Goal: Task Accomplishment & Management: Complete application form

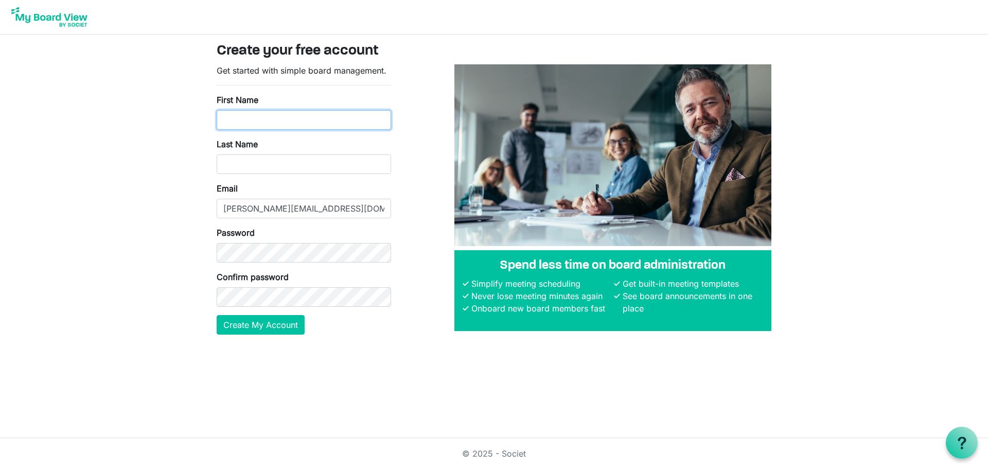
click at [294, 121] on input "First Name" at bounding box center [304, 120] width 175 height 20
type input "Jennifer"
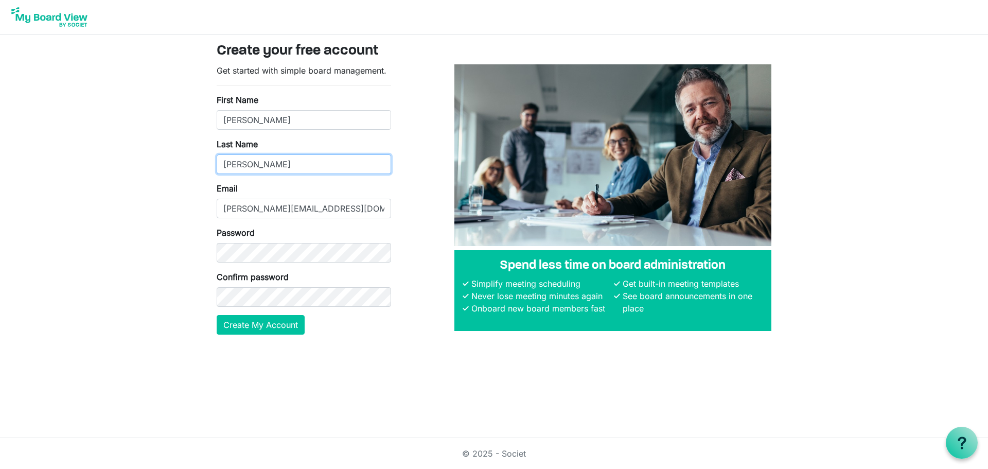
type input "Hume"
click at [247, 327] on button "Create My Account" at bounding box center [261, 325] width 88 height 20
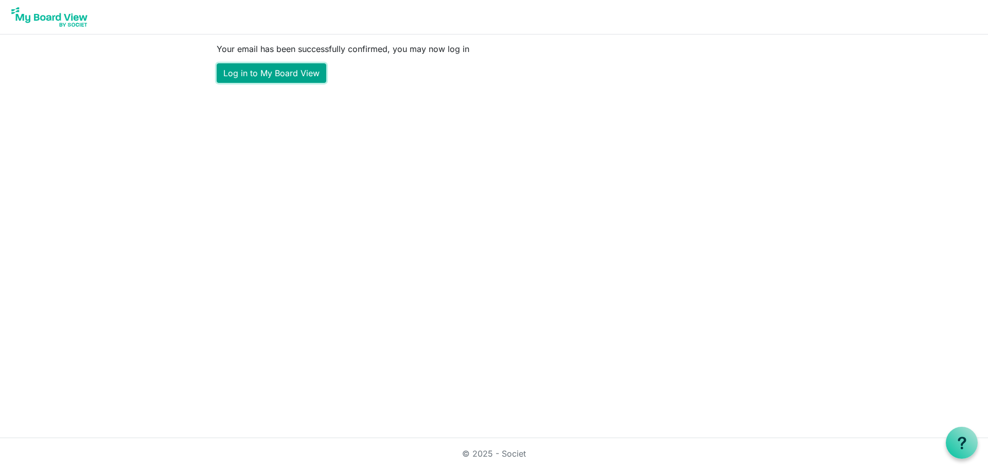
click at [282, 77] on link "Log in to My Board View" at bounding box center [272, 73] width 110 height 20
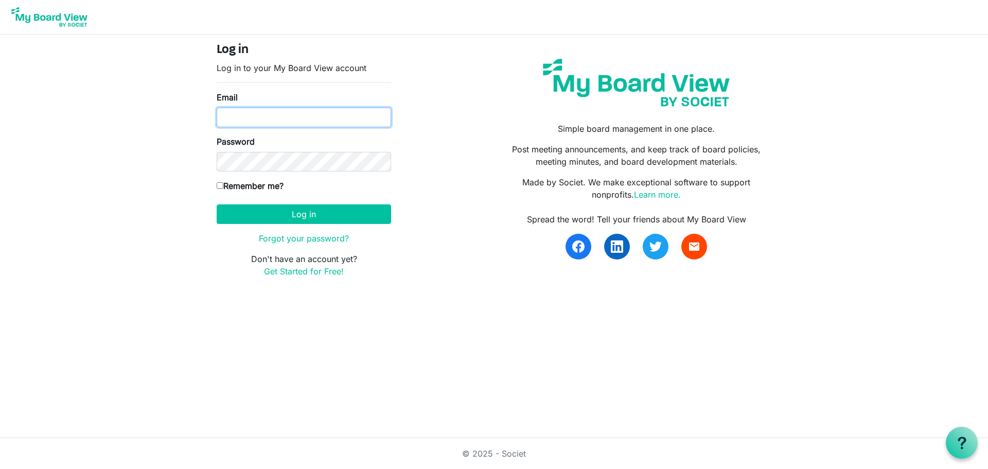
click at [269, 116] on input "Email" at bounding box center [304, 118] width 175 height 20
type input "jennifer@cbtsinc.ca"
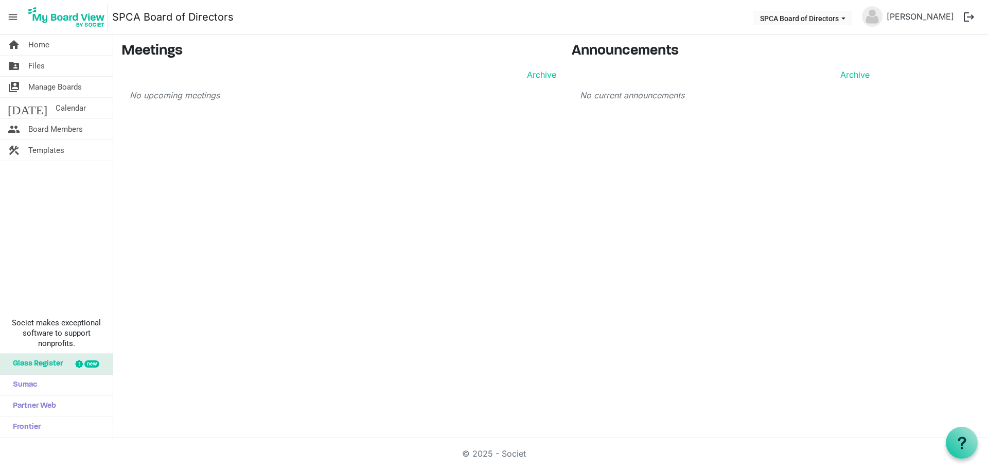
click at [8, 17] on span "menu" at bounding box center [13, 17] width 20 height 20
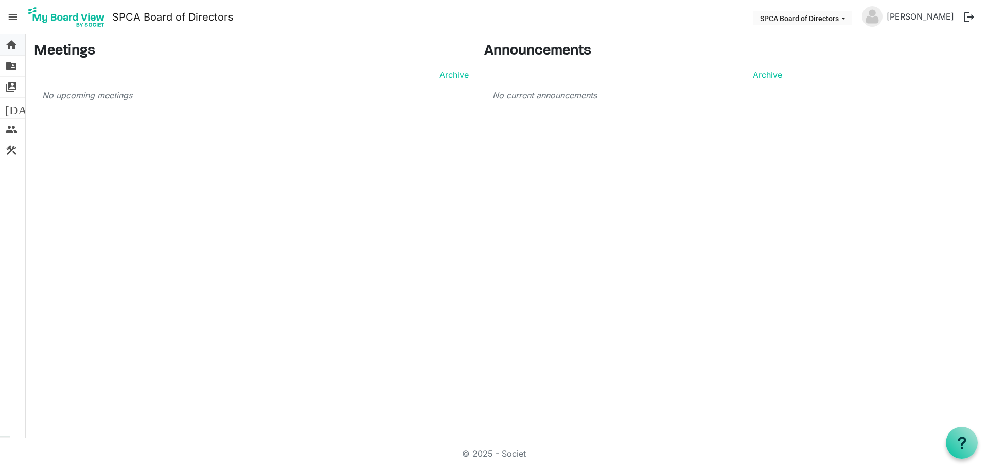
click at [9, 42] on span "home" at bounding box center [11, 44] width 12 height 21
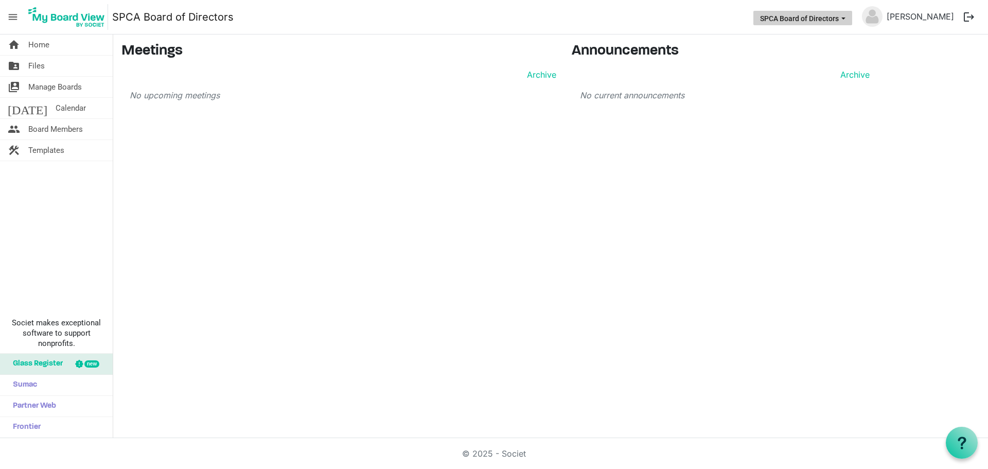
click at [838, 20] on button "SPCA Board of Directors" at bounding box center [803, 18] width 99 height 14
click at [927, 50] on main "Meetings Archive No upcoming meetings Announcements Archive No current announce…" at bounding box center [550, 75] width 875 height 83
click at [932, 22] on link "[PERSON_NAME]" at bounding box center [921, 16] width 76 height 21
